Goal: Find specific page/section: Find specific page/section

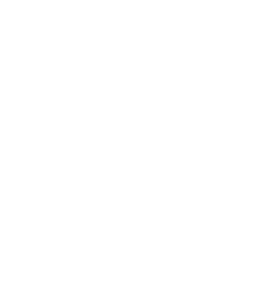
type input "carg"
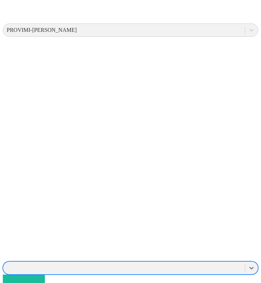
scroll to position [265, 0]
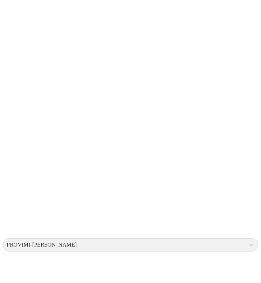
scroll to position [0, 0]
